Goal: Find specific page/section: Find specific page/section

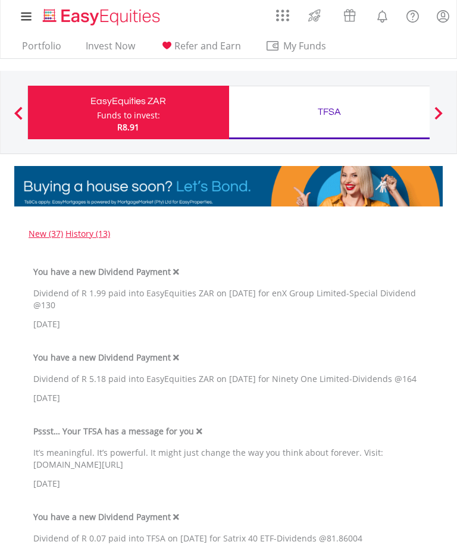
click at [383, 14] on lord-icon "Notifications" at bounding box center [382, 16] width 15 height 15
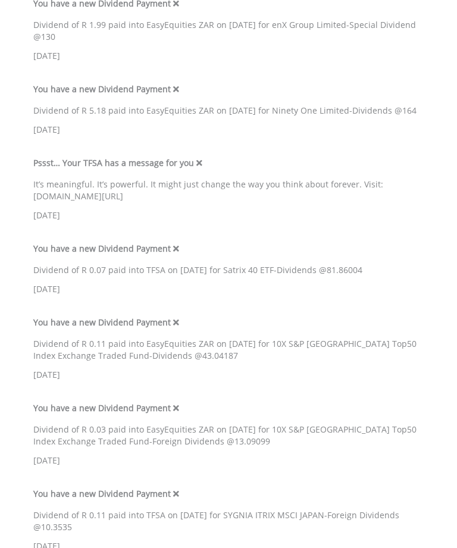
scroll to position [268, 0]
click at [82, 198] on div "It’s meaningful. It’s powerful. It might just change the way you think about fo…" at bounding box center [228, 191] width 390 height 24
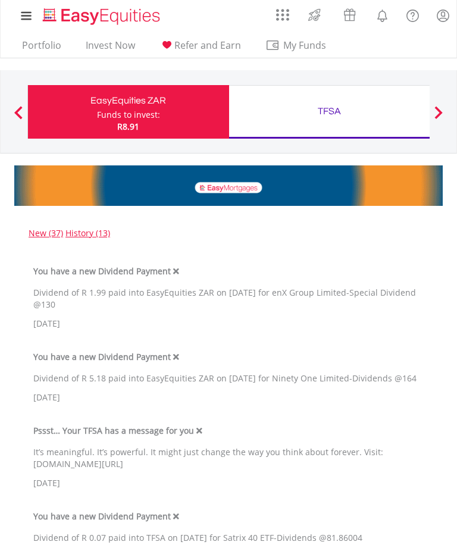
scroll to position [0, 0]
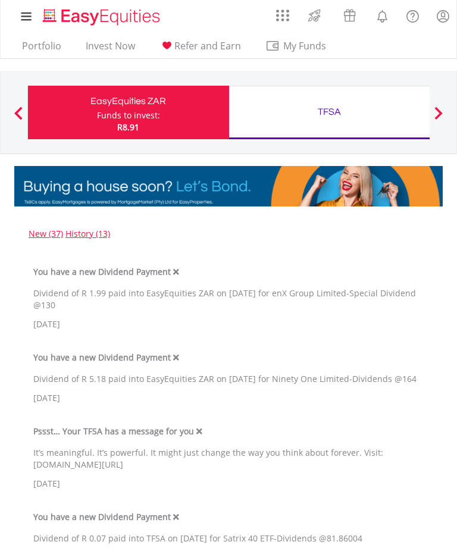
click at [112, 108] on div "EasyEquities ZAR" at bounding box center [128, 101] width 187 height 17
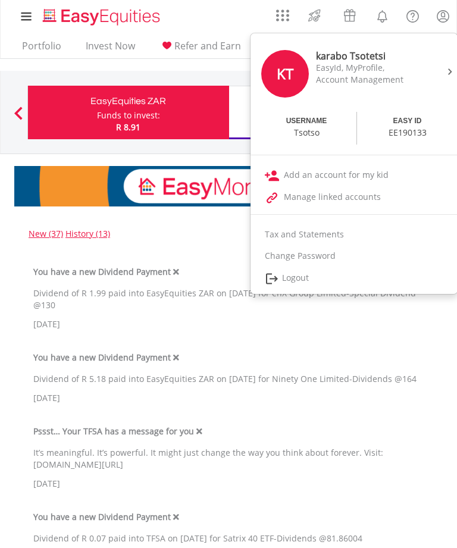
click at [303, 230] on link "Tax and Statements" at bounding box center [354, 234] width 207 height 21
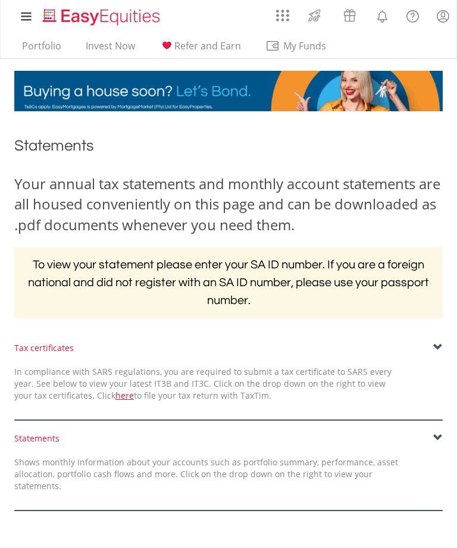
click at [179, 124] on div "﻿ Statements Your annual tax statements and monthly account statements are all …" at bounding box center [228, 329] width 446 height 412
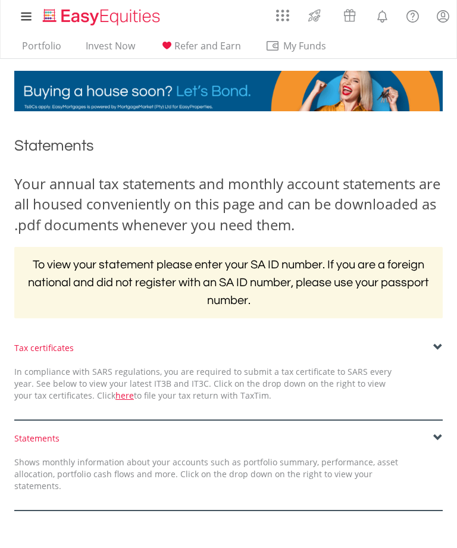
click at [39, 36] on ul "Portfolio Invest Now Refer and Earn My Funds Fund your accounts Withdraw Money …" at bounding box center [177, 47] width 327 height 23
click at [51, 40] on link "Portfolio" at bounding box center [41, 49] width 49 height 18
